Goal: Transaction & Acquisition: Book appointment/travel/reservation

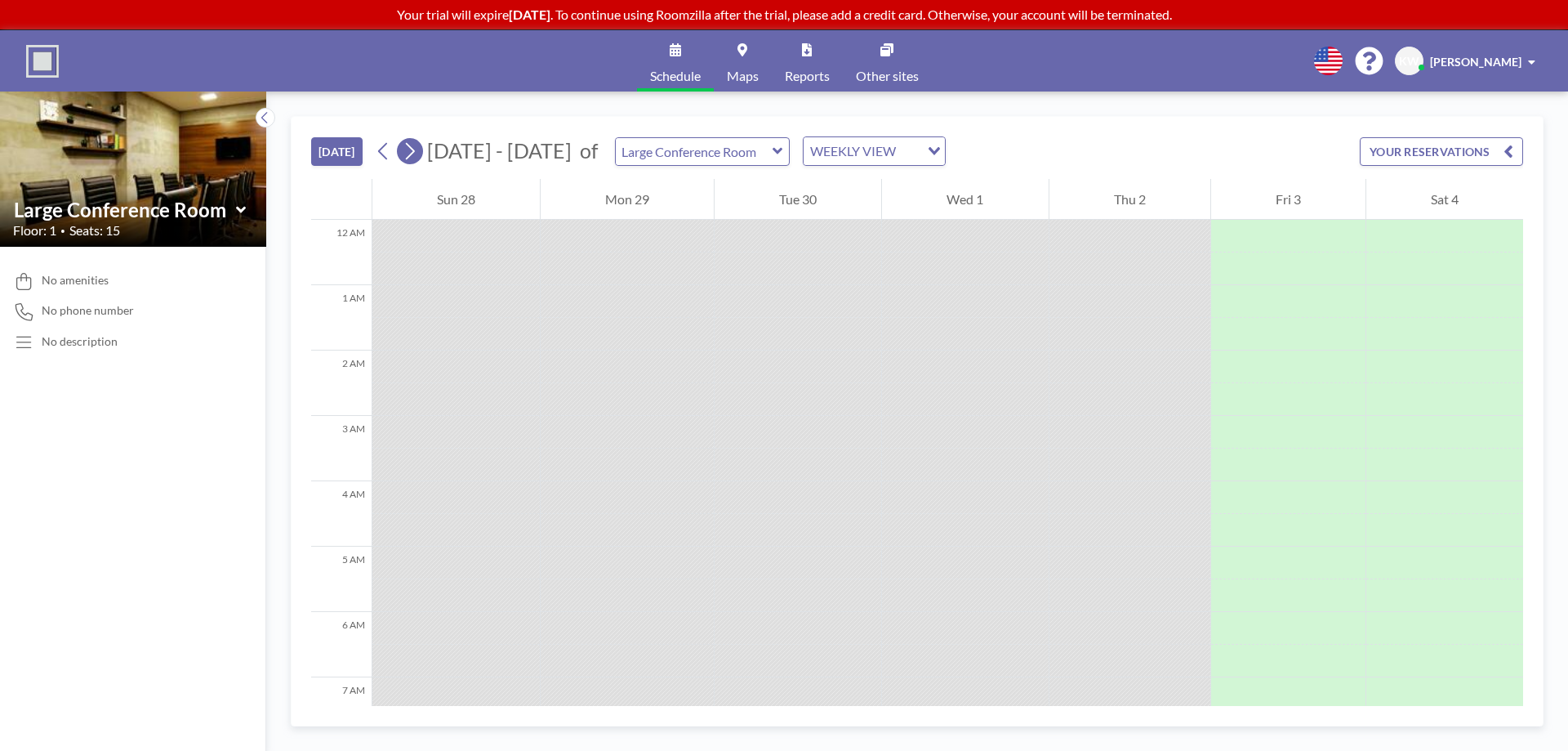
click at [411, 149] on icon at bounding box center [410, 151] width 15 height 25
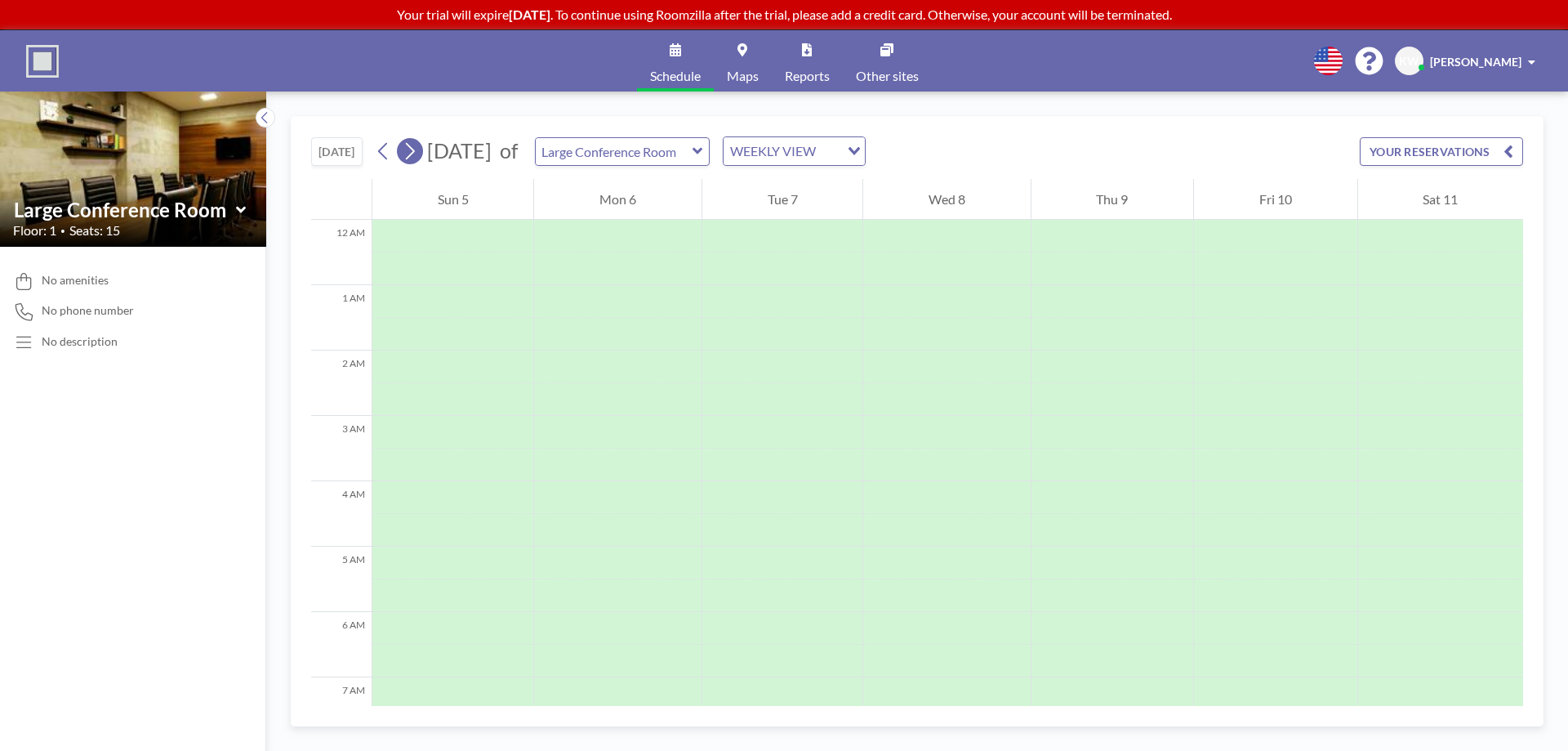
click at [415, 153] on icon at bounding box center [410, 152] width 9 height 17
click at [410, 156] on icon at bounding box center [410, 151] width 15 height 25
click at [413, 162] on icon at bounding box center [410, 151] width 15 height 25
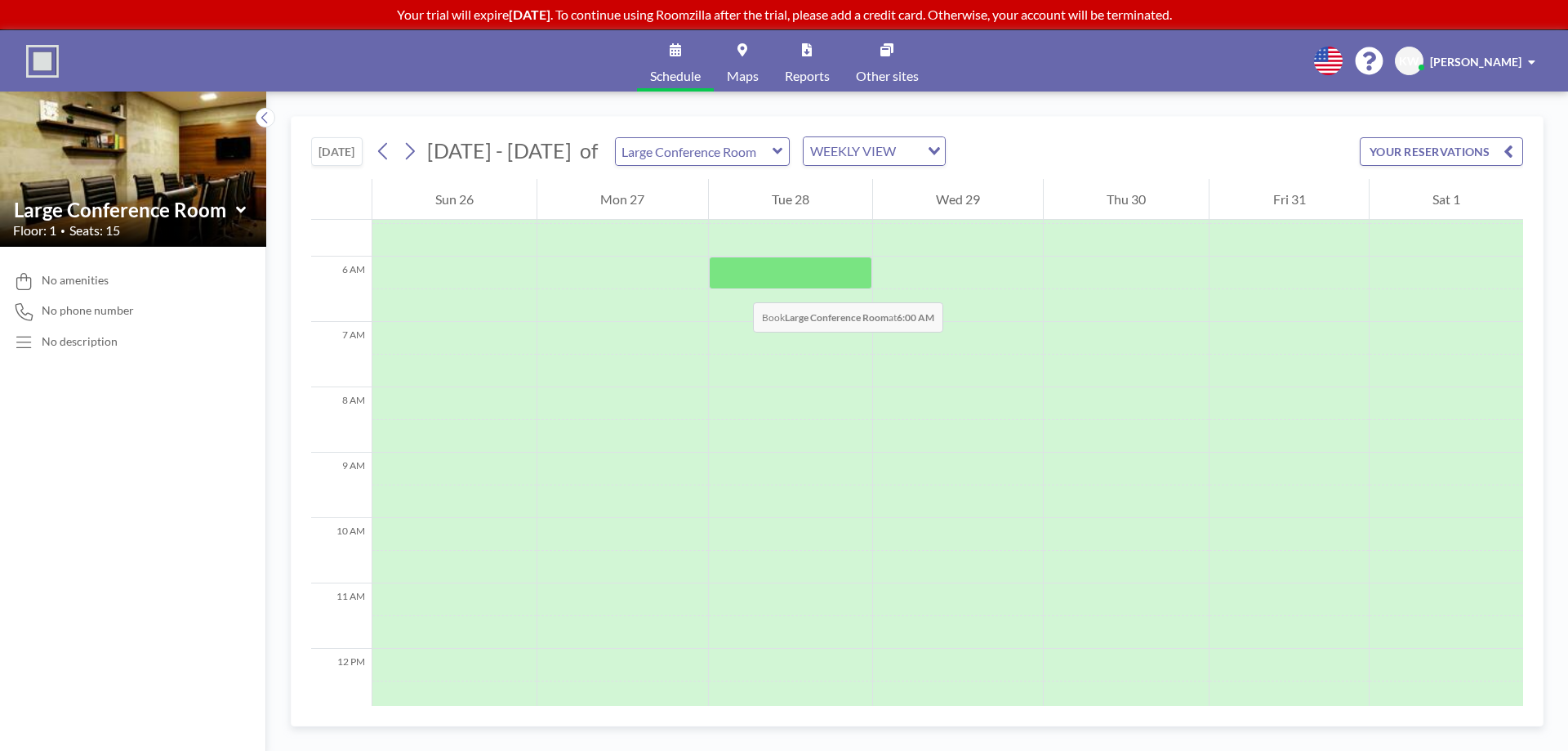
scroll to position [327, 0]
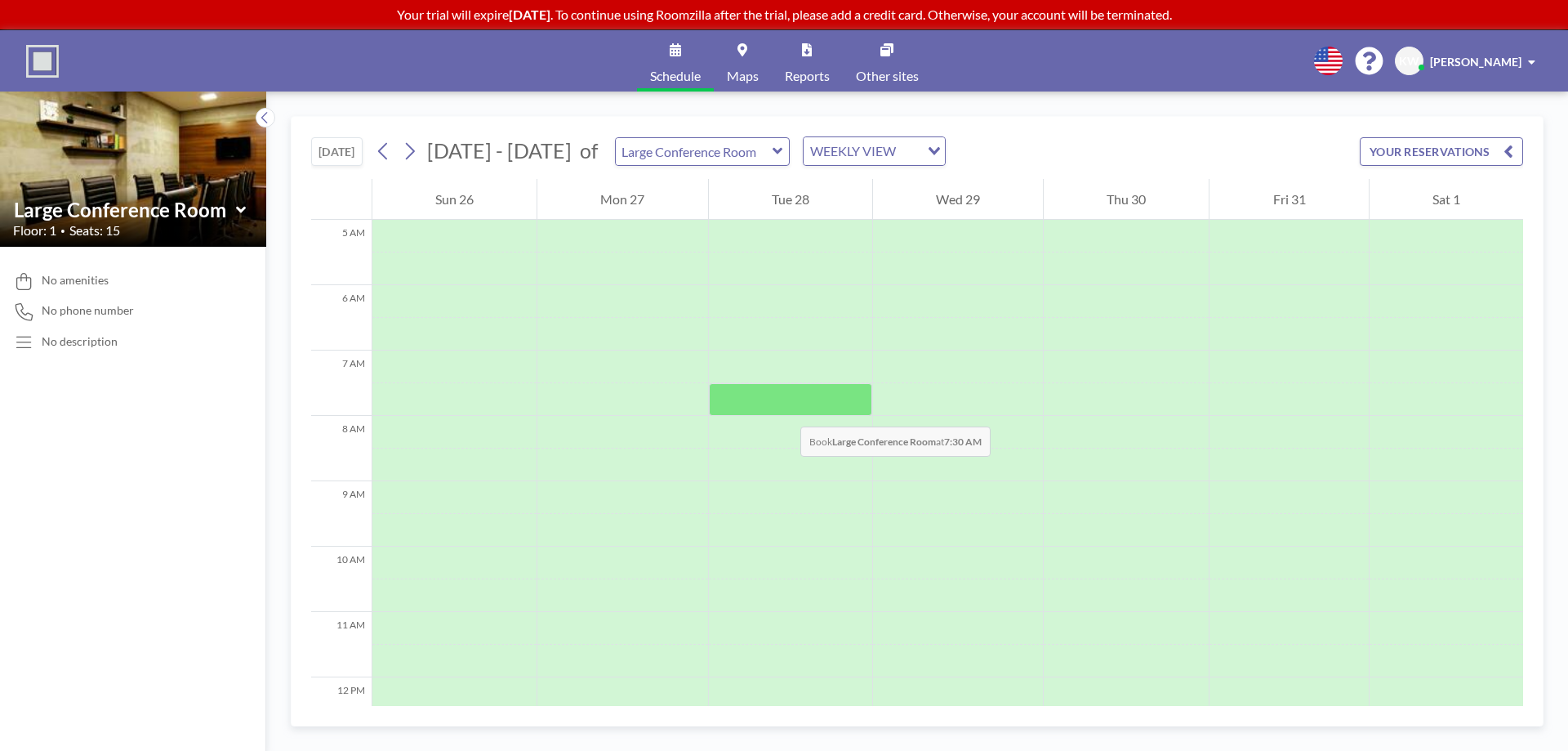
click at [784, 410] on div at bounding box center [790, 399] width 163 height 32
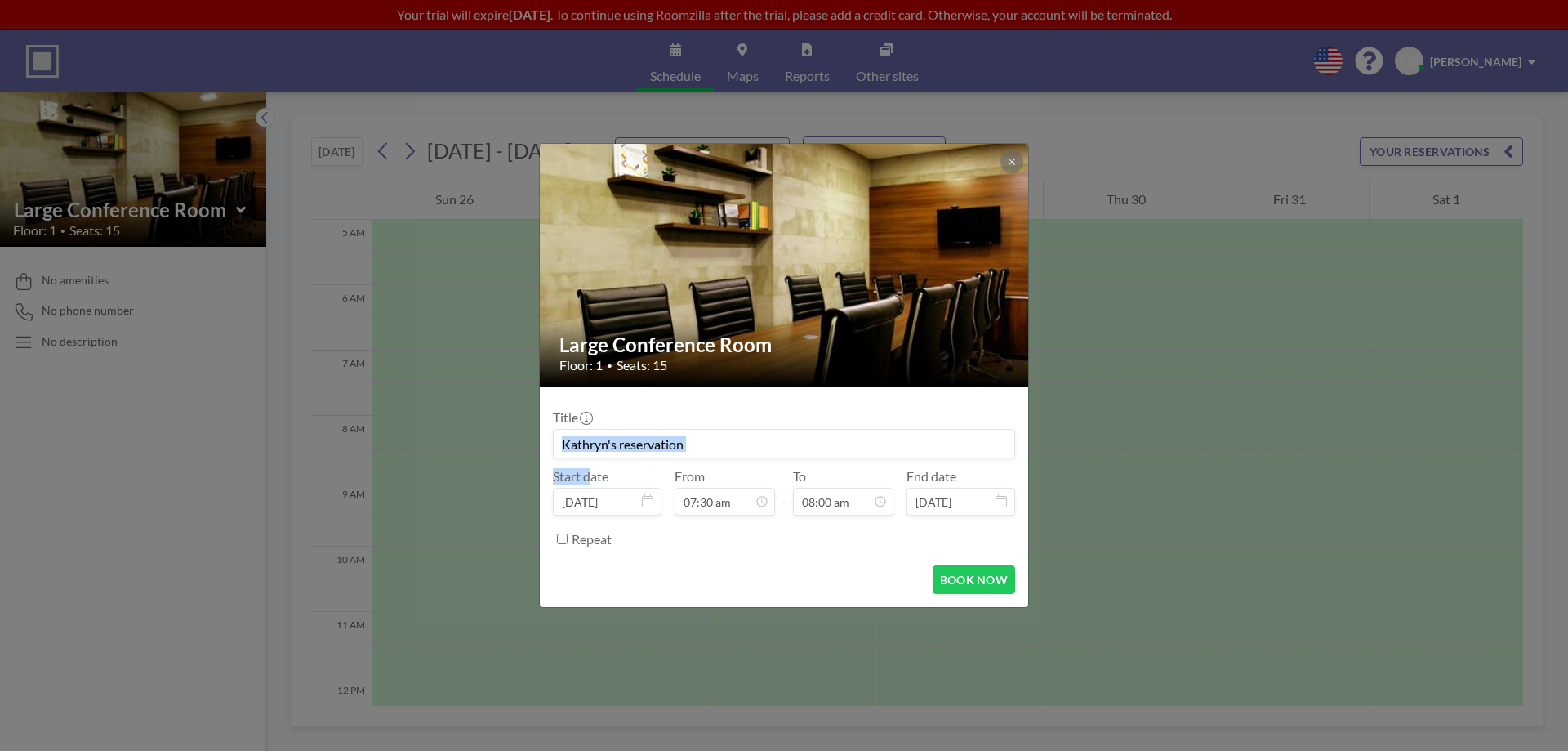
click at [784, 410] on div "Title" at bounding box center [784, 434] width 462 height 49
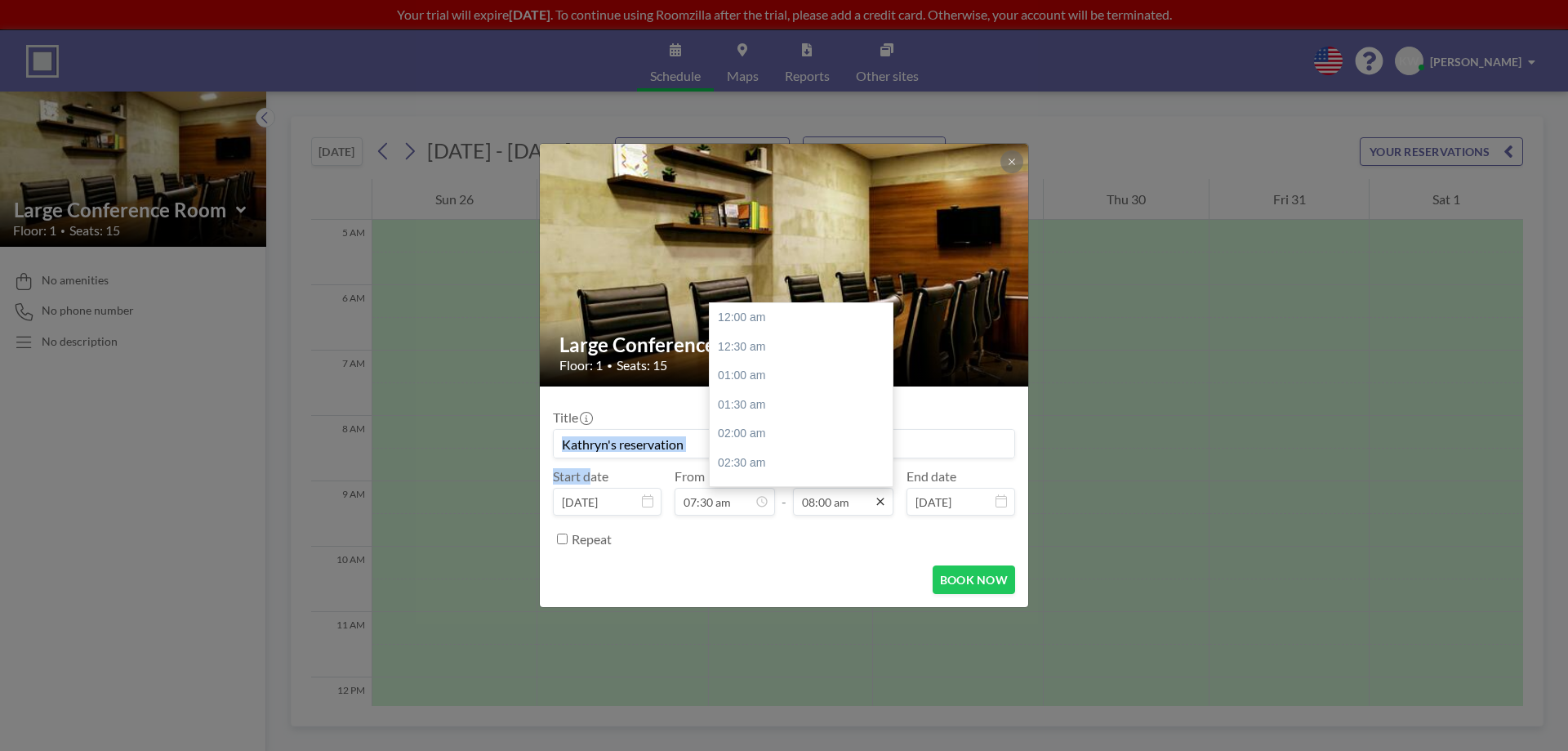
scroll to position [466, 0]
click at [877, 500] on icon at bounding box center [880, 502] width 13 height 13
click at [774, 411] on div "11:00 am" at bounding box center [805, 410] width 191 height 30
type input "11:00 am"
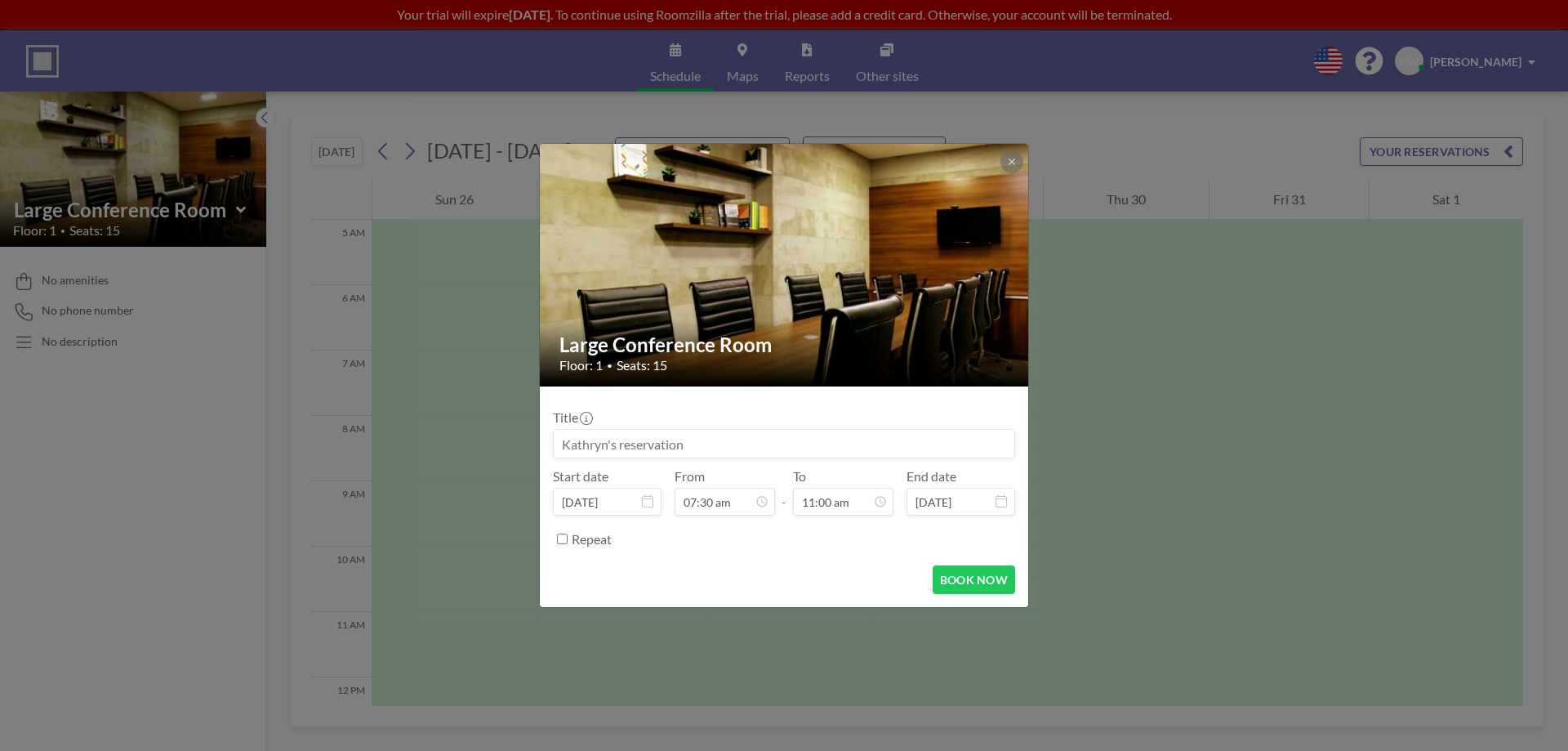
scroll to position [640, 0]
click at [687, 442] on input at bounding box center [784, 443] width 460 height 28
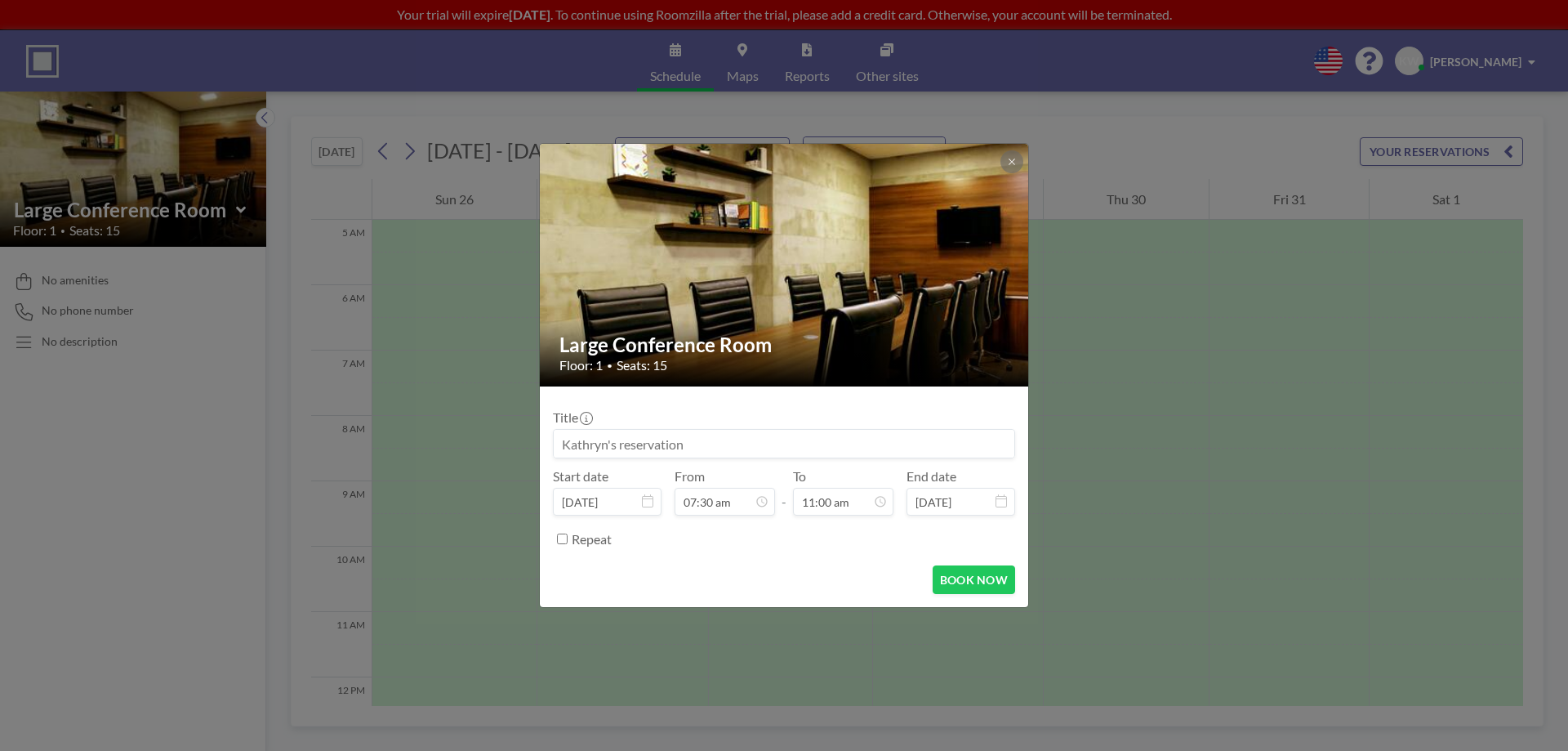
click at [654, 442] on input at bounding box center [784, 443] width 460 height 28
click at [616, 443] on input "[PERSON_NAME]" at bounding box center [784, 443] width 460 height 28
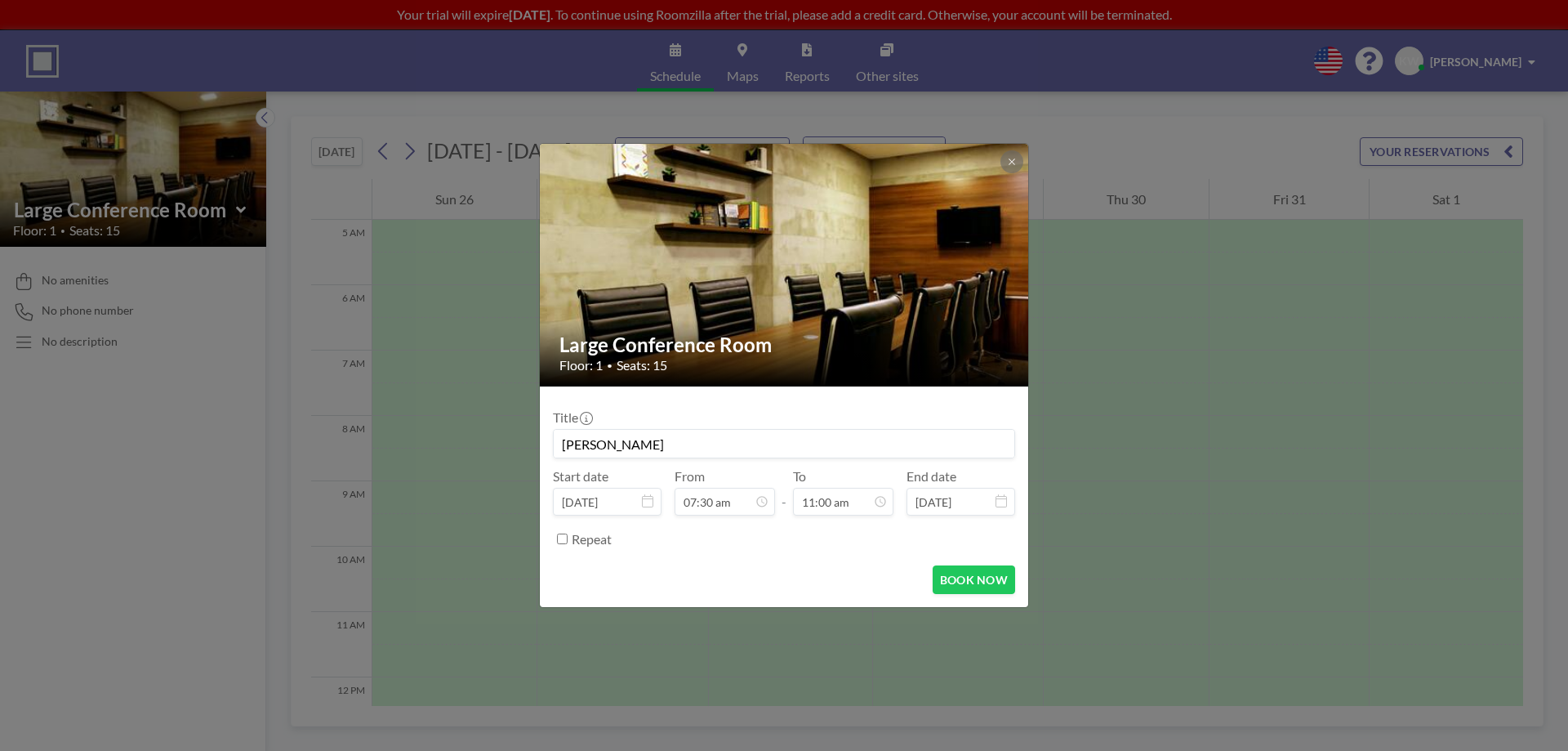
paste input "sh"
type input "[PERSON_NAME]"
click at [977, 584] on button "BOOK NOW" at bounding box center [974, 580] width 82 height 29
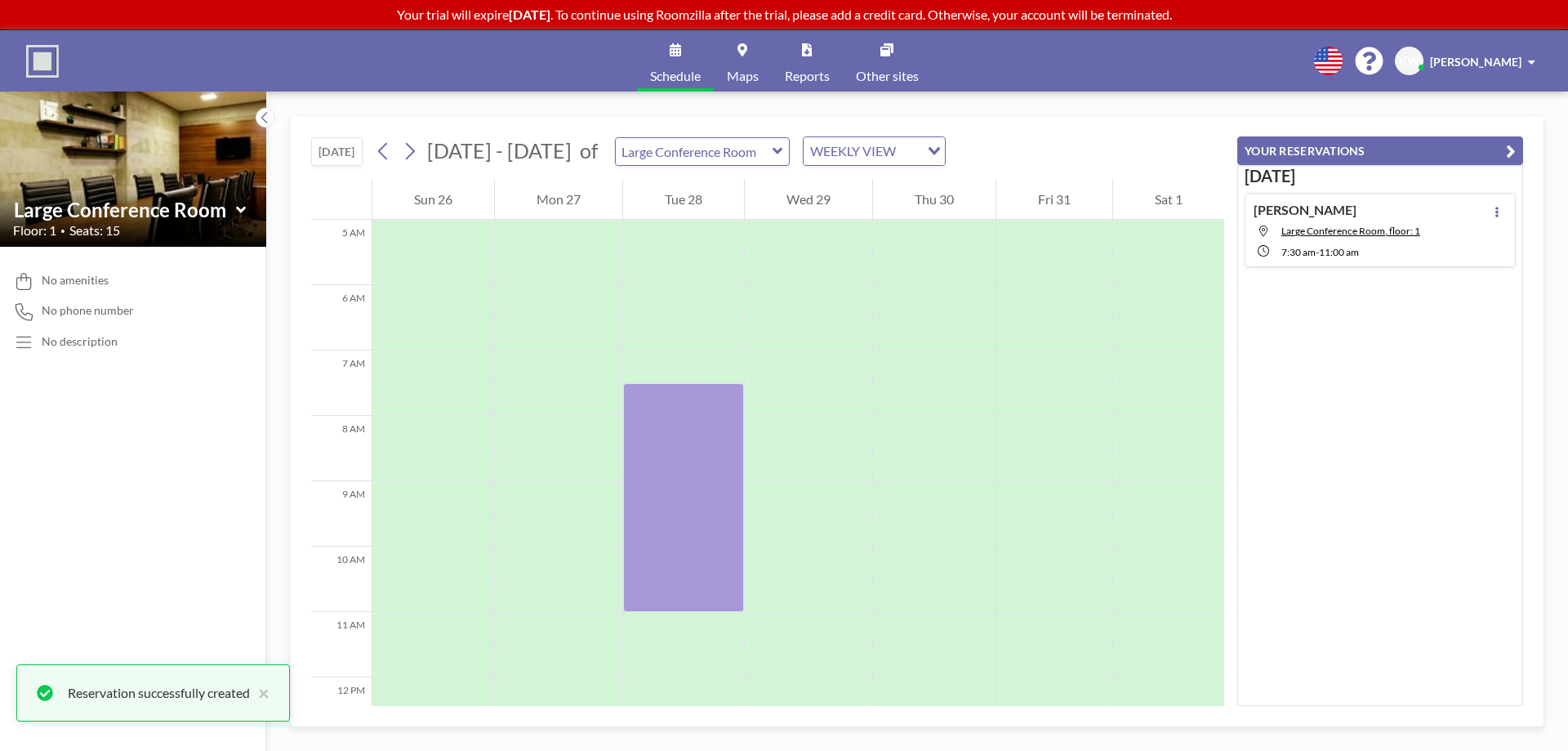
click at [773, 158] on icon at bounding box center [777, 151] width 11 height 16
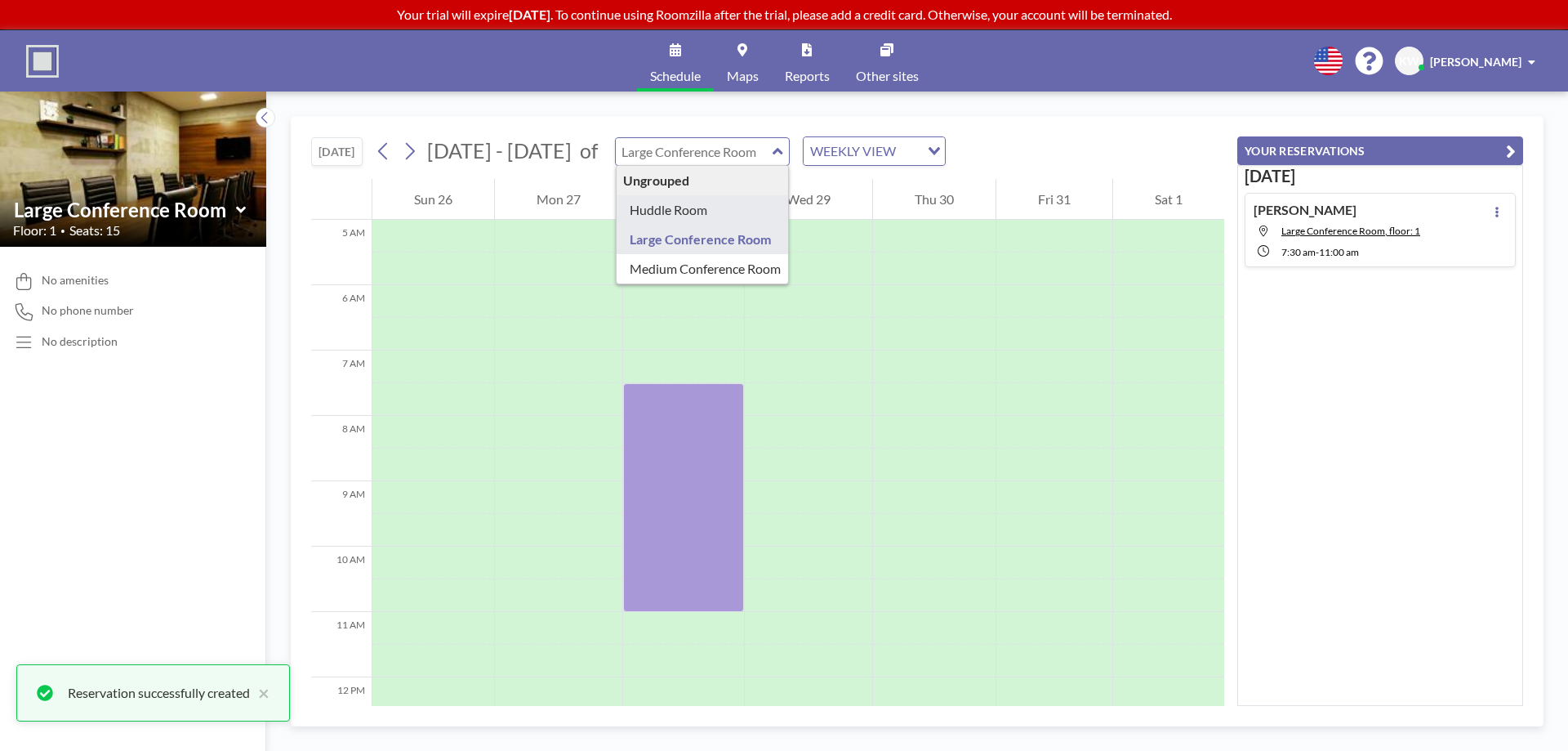
type input "Huddle Room"
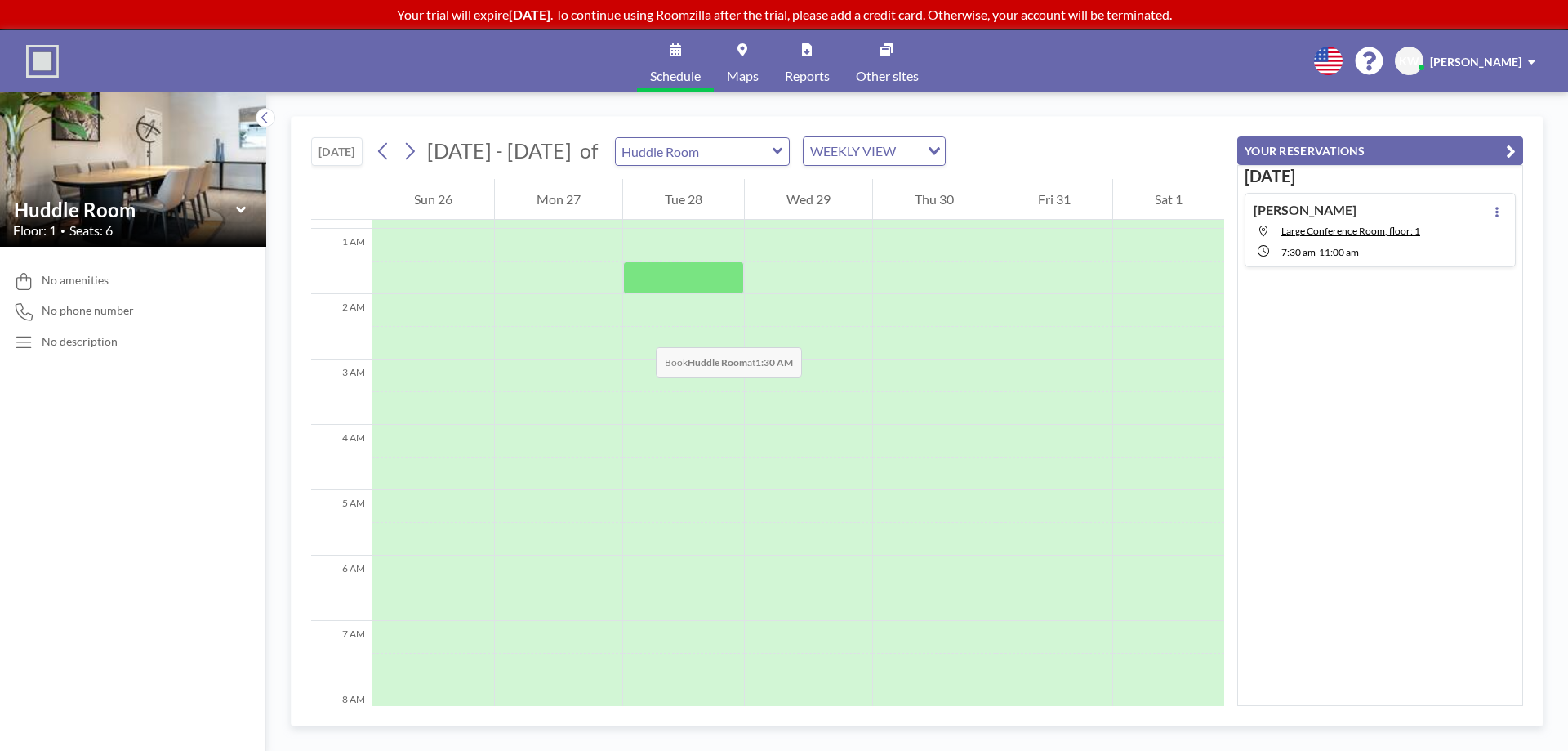
scroll to position [163, 0]
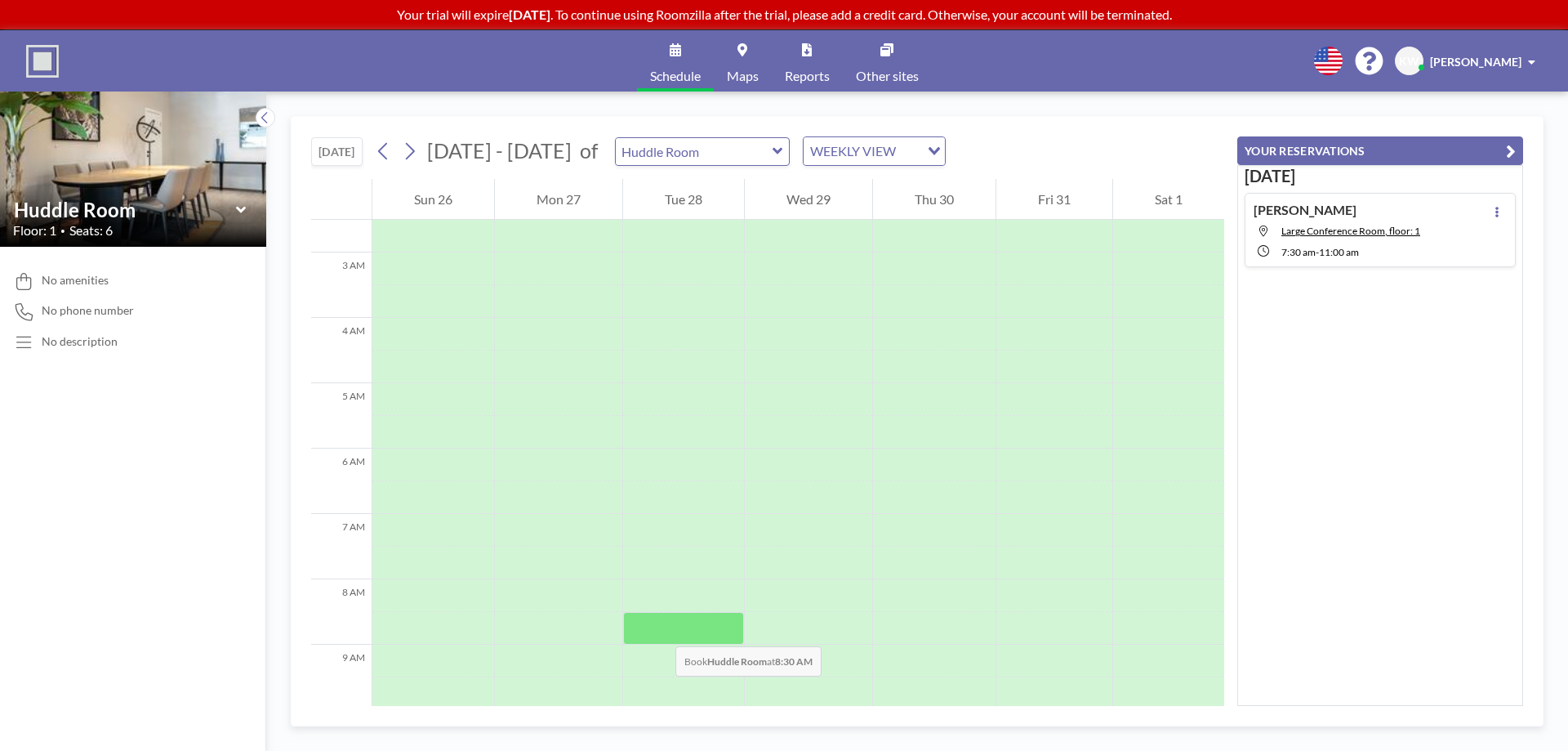
click at [659, 631] on div at bounding box center [684, 629] width 121 height 32
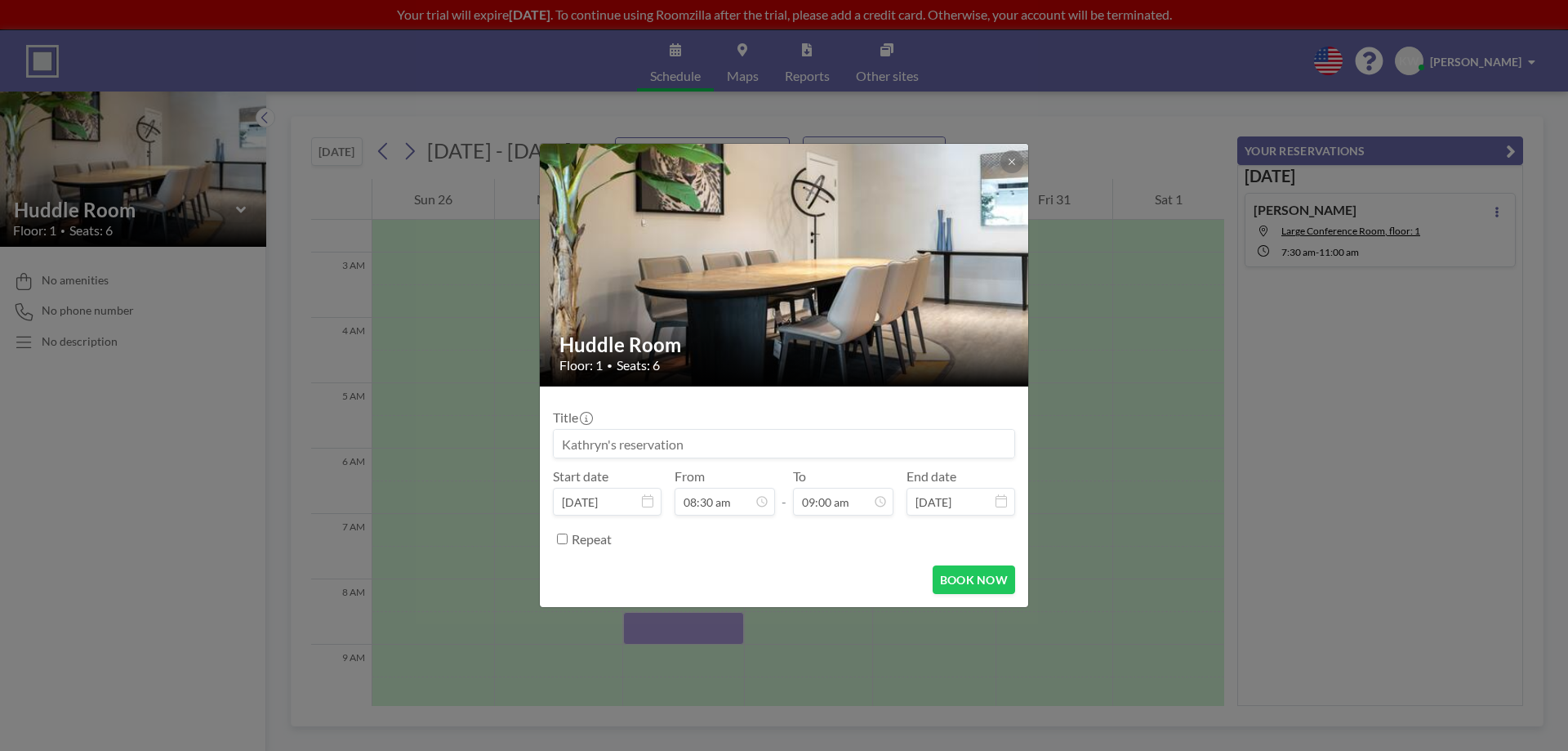
click at [659, 631] on div "Huddle Room Floor: 1 • Seats: 6 Title Start date [DATE] From 08:30 am - To 09:0…" at bounding box center [784, 376] width 1568 height 751
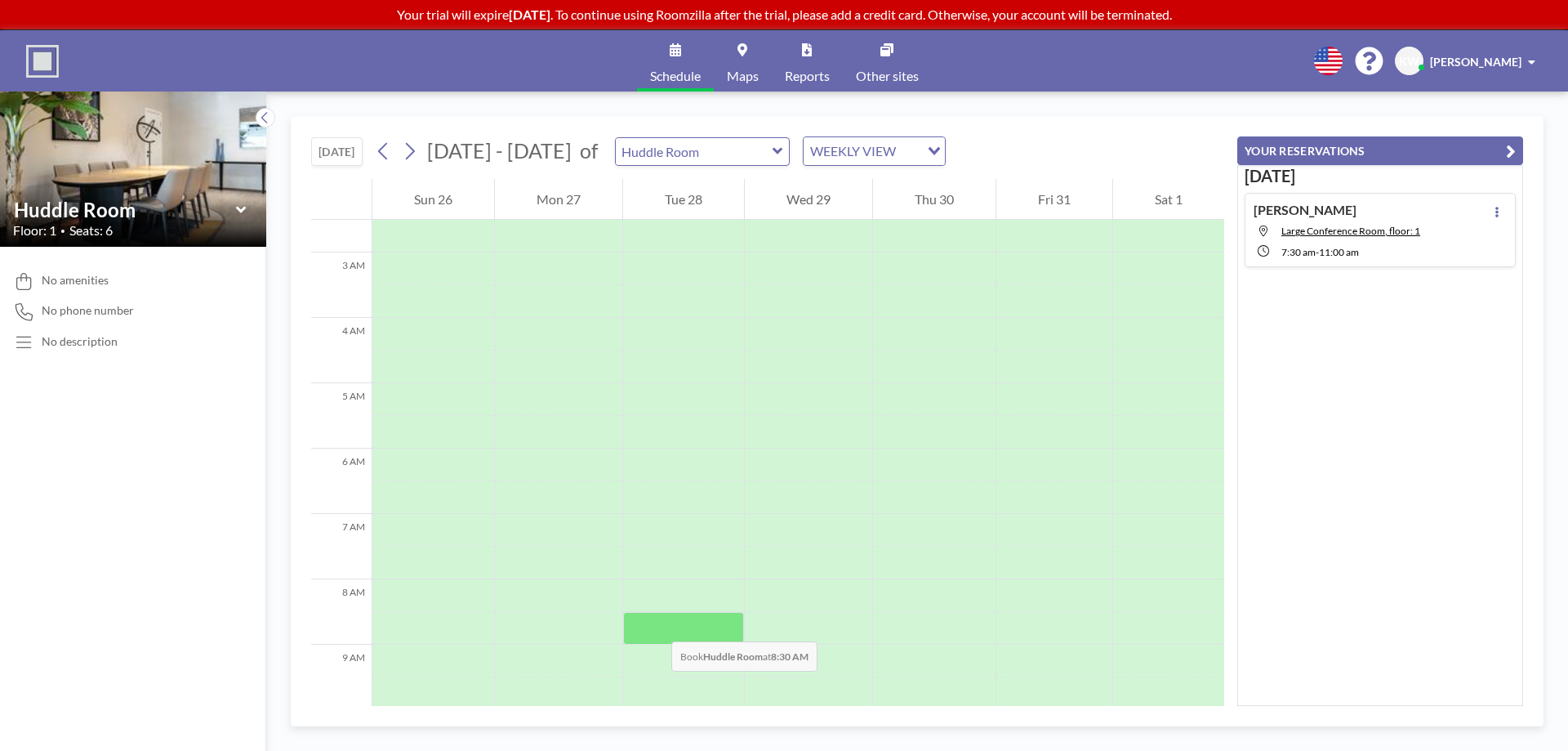
click at [655, 625] on div at bounding box center [684, 629] width 121 height 32
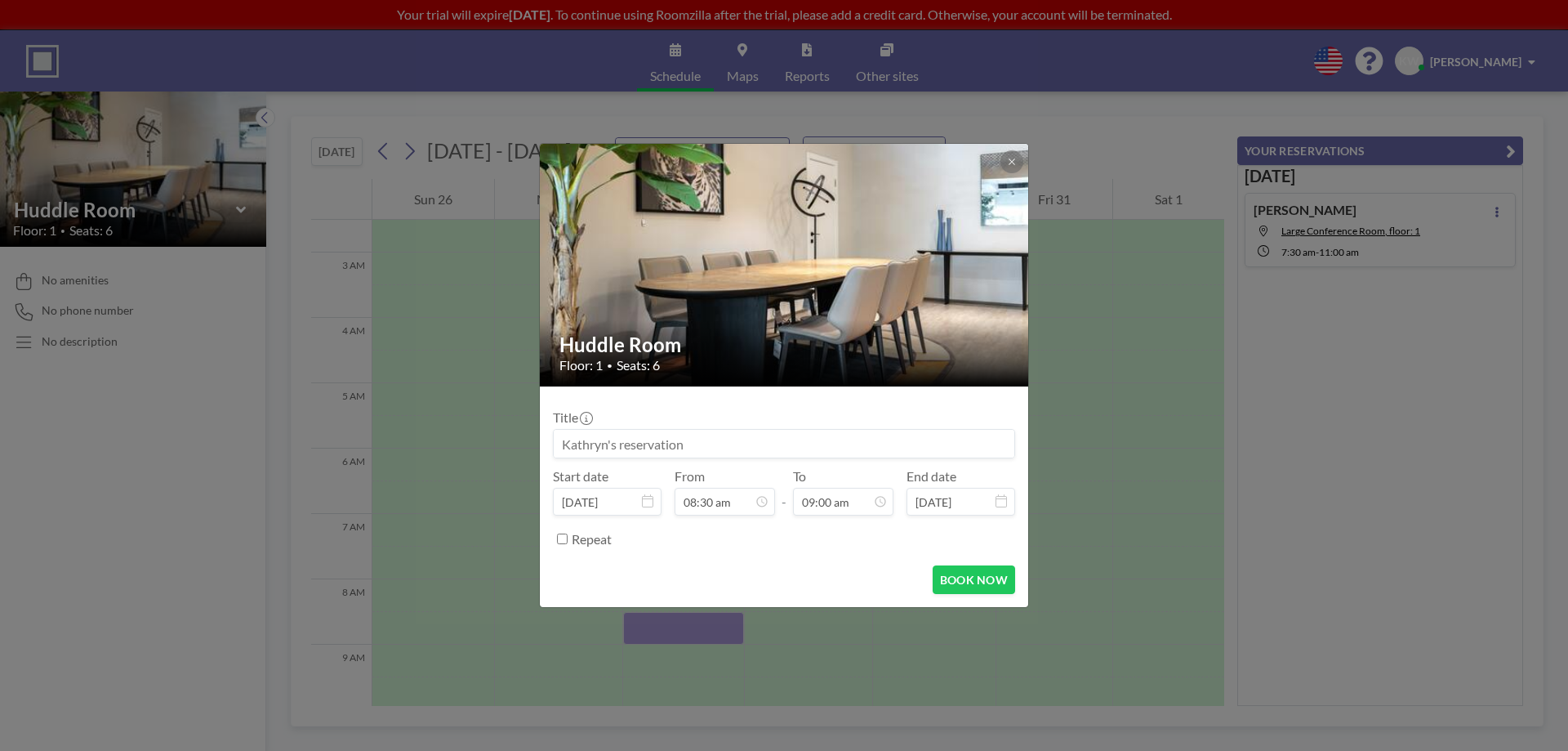
click at [655, 625] on div "Huddle Room Floor: 1 • Seats: 6 Title Start date [DATE] From 08:30 am - To 09:0…" at bounding box center [784, 376] width 1568 height 751
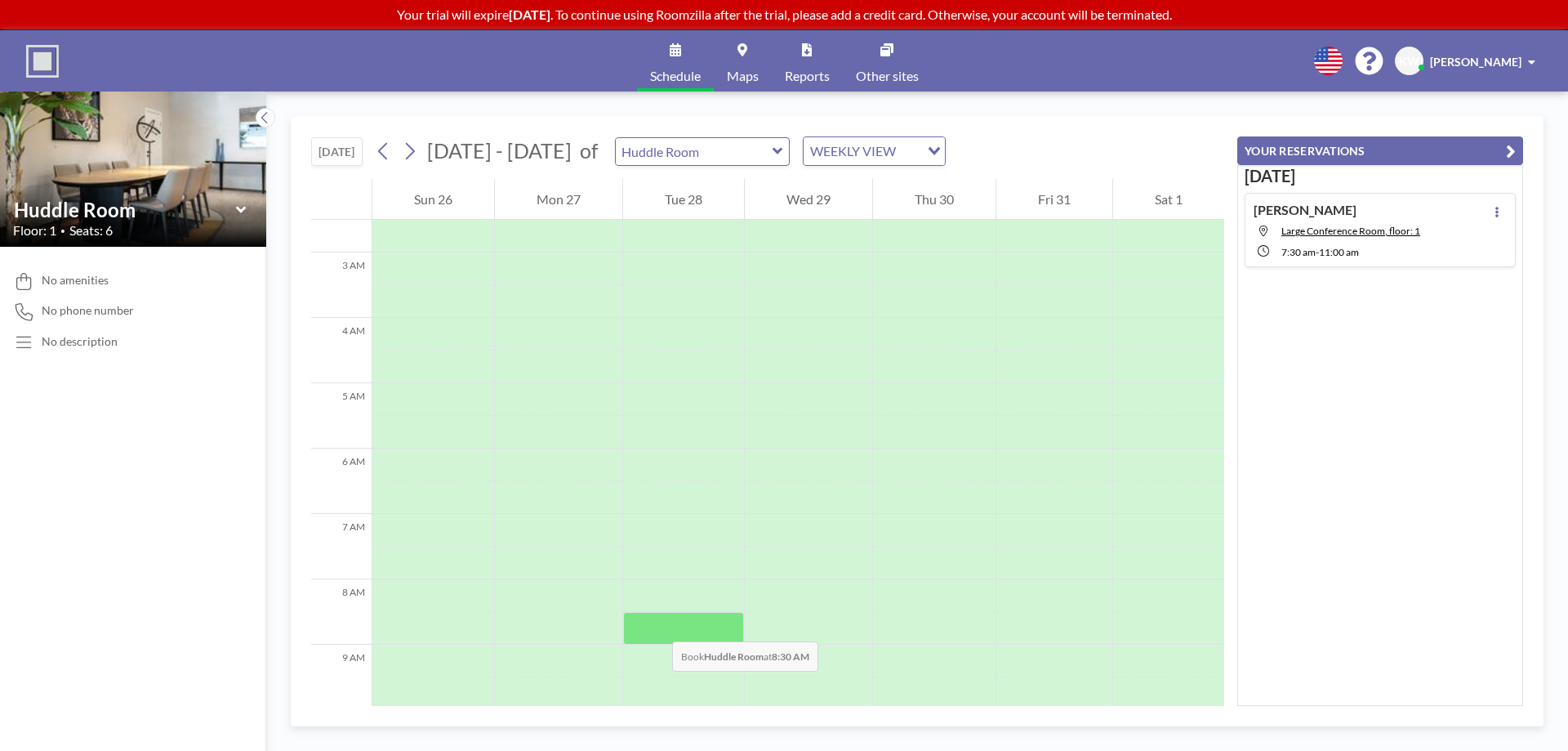
click at [656, 625] on div at bounding box center [684, 629] width 121 height 32
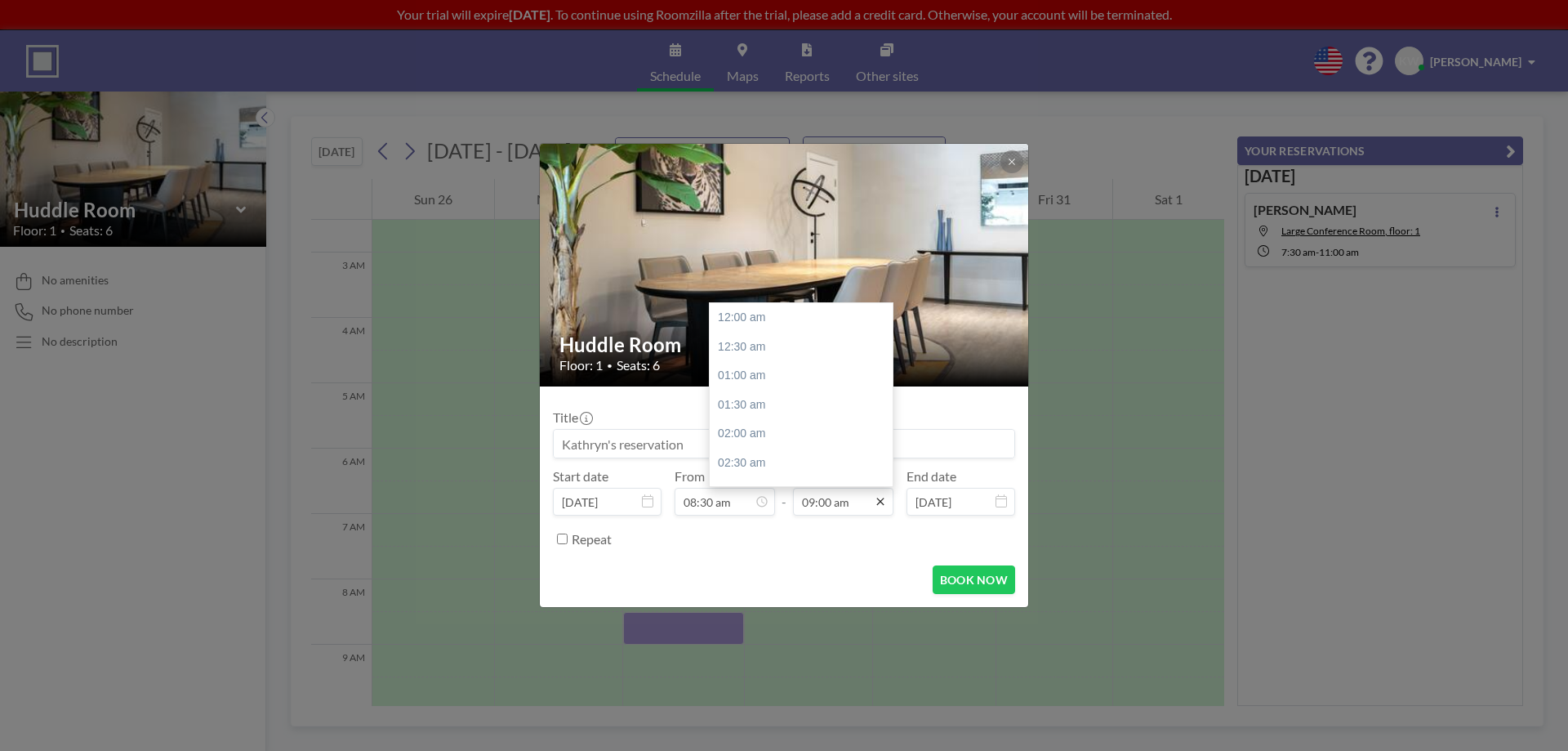
scroll to position [524, 0]
click at [884, 505] on icon at bounding box center [880, 502] width 13 height 13
click at [767, 440] on div "11:00 am" at bounding box center [805, 434] width 191 height 30
type input "11:00 am"
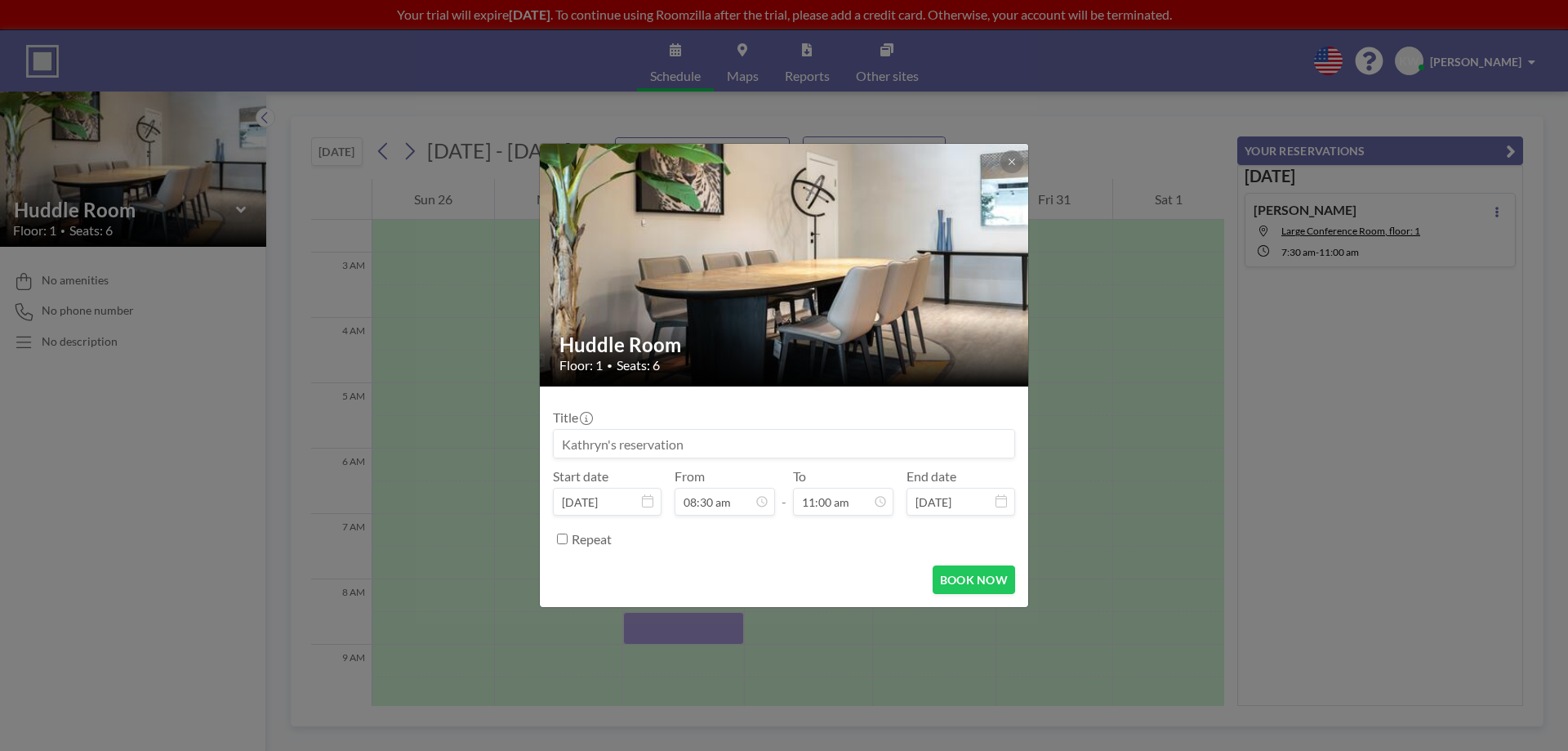
click at [686, 442] on input at bounding box center [784, 443] width 460 height 28
paste input "[PERSON_NAME]"
type input "[PERSON_NAME]"
click at [1005, 586] on button "BOOK NOW" at bounding box center [974, 580] width 82 height 29
